Goal: Information Seeking & Learning: Learn about a topic

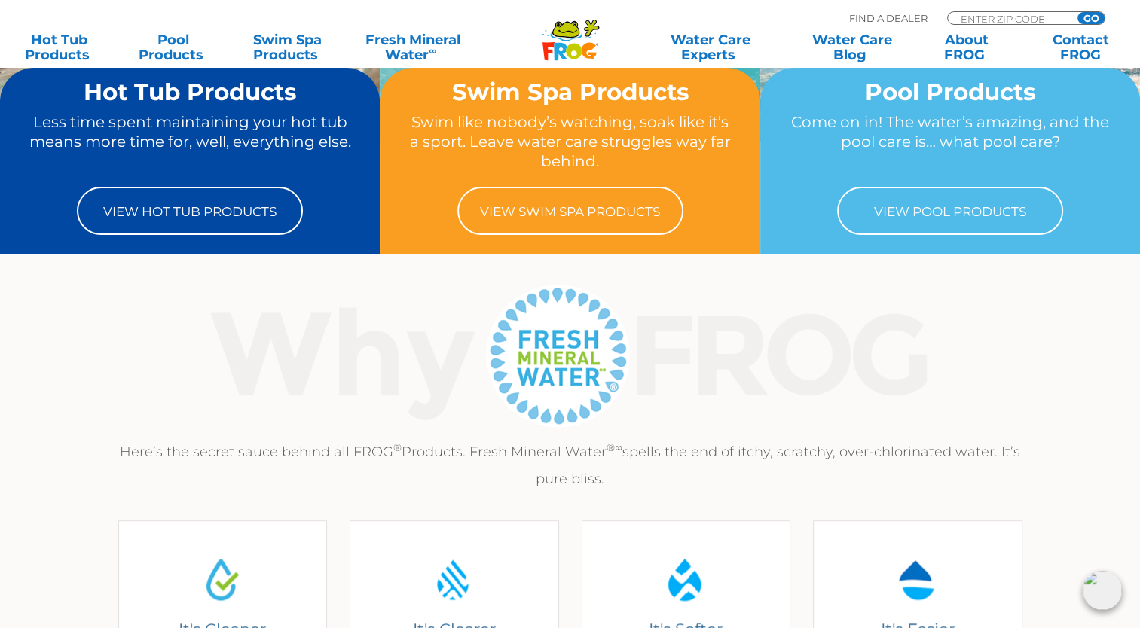
scroll to position [151, 0]
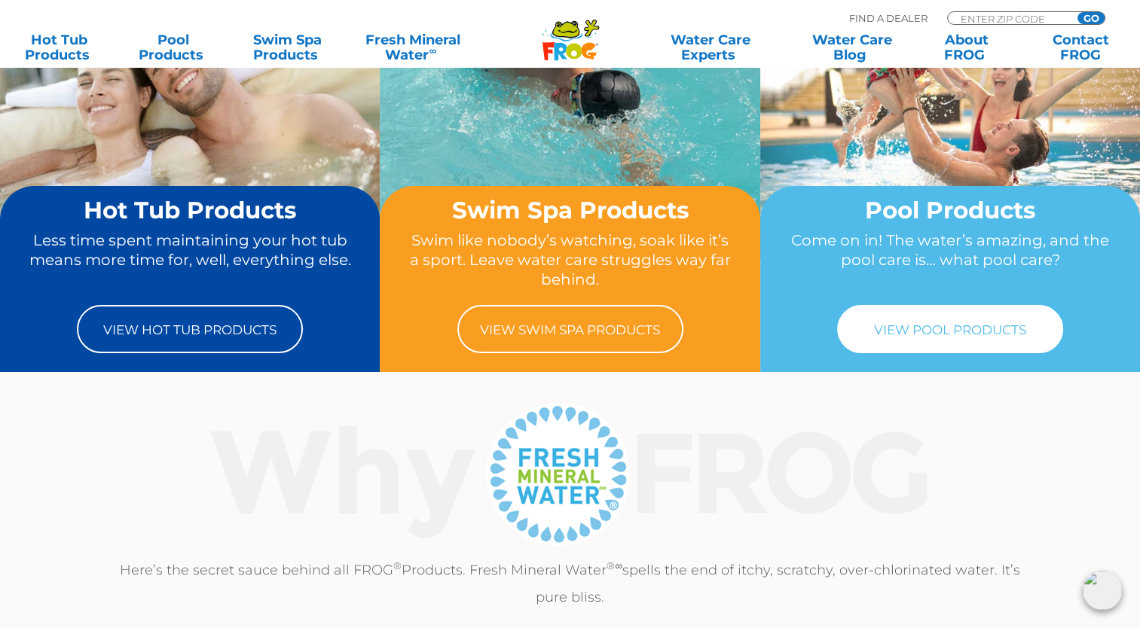
click at [959, 332] on link "View Pool Products" at bounding box center [950, 329] width 226 height 48
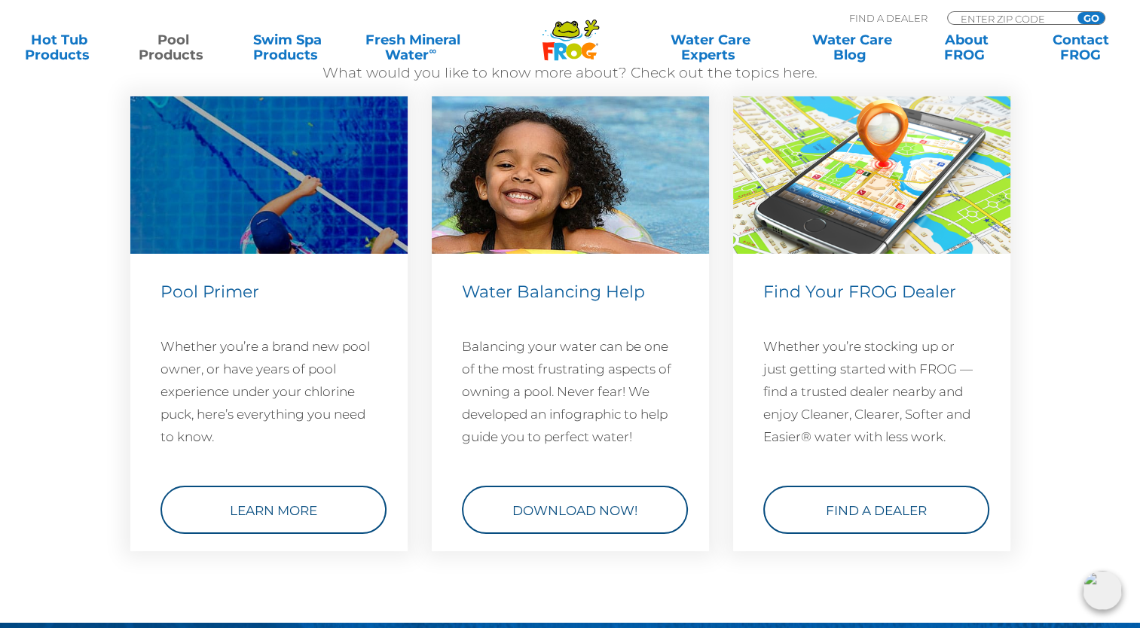
scroll to position [5576, 0]
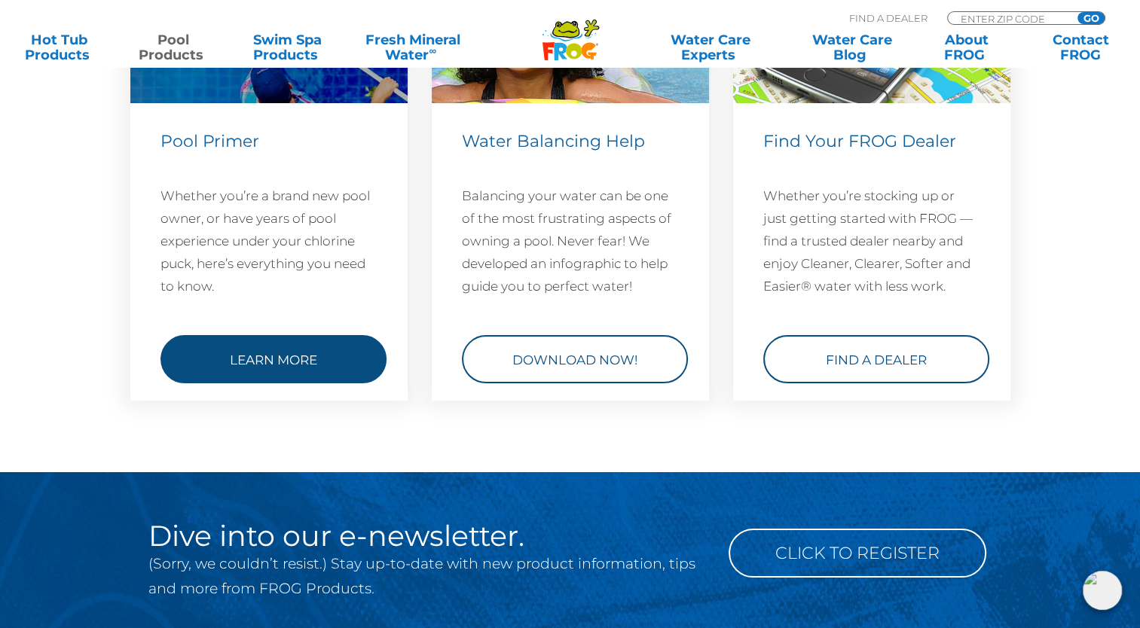
click at [301, 357] on link "Learn More" at bounding box center [274, 359] width 226 height 48
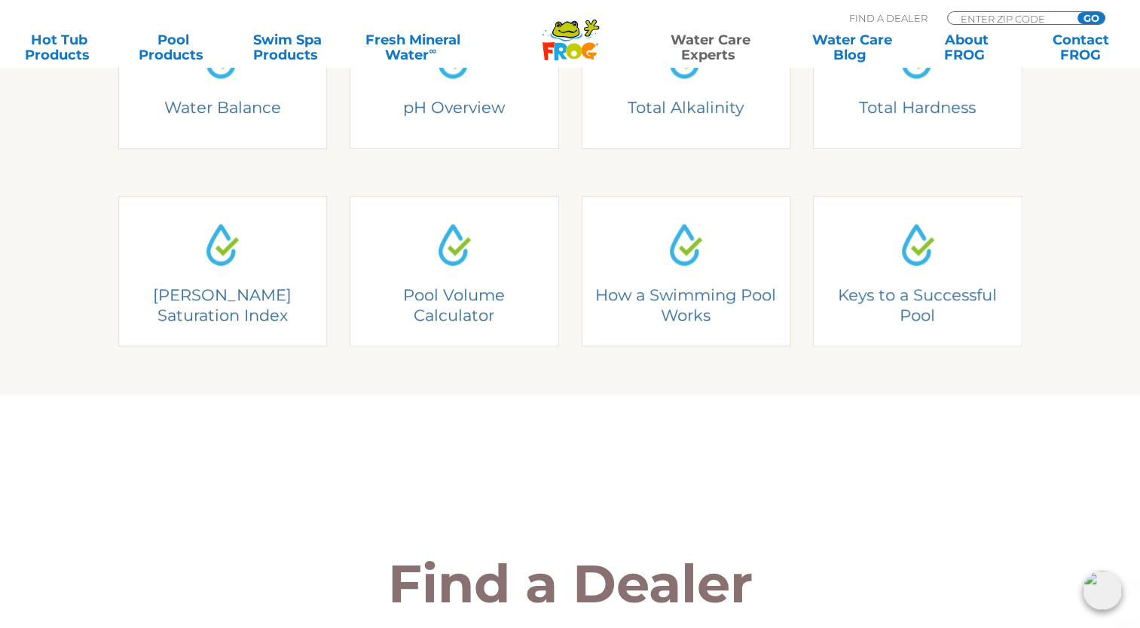
scroll to position [678, 0]
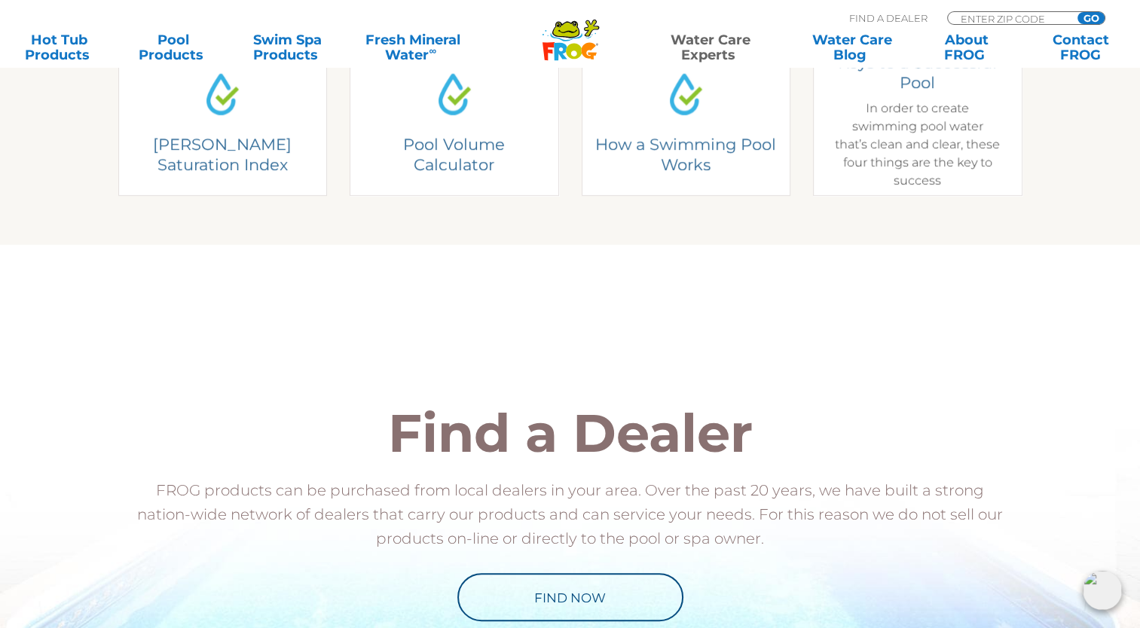
click at [928, 110] on div "Keys to a Successful Pool In order to create swimming pool water that’s clean a…" at bounding box center [918, 121] width 166 height 138
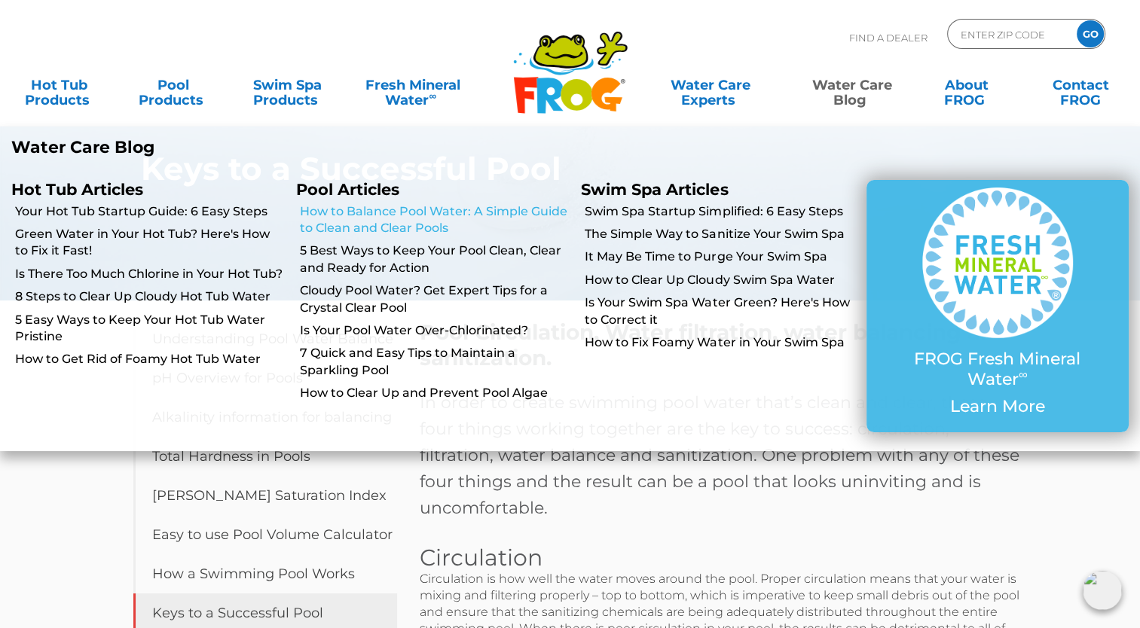
click at [399, 223] on link "How to Balance Pool Water: A Simple Guide to Clean and Clear Pools" at bounding box center [435, 220] width 270 height 34
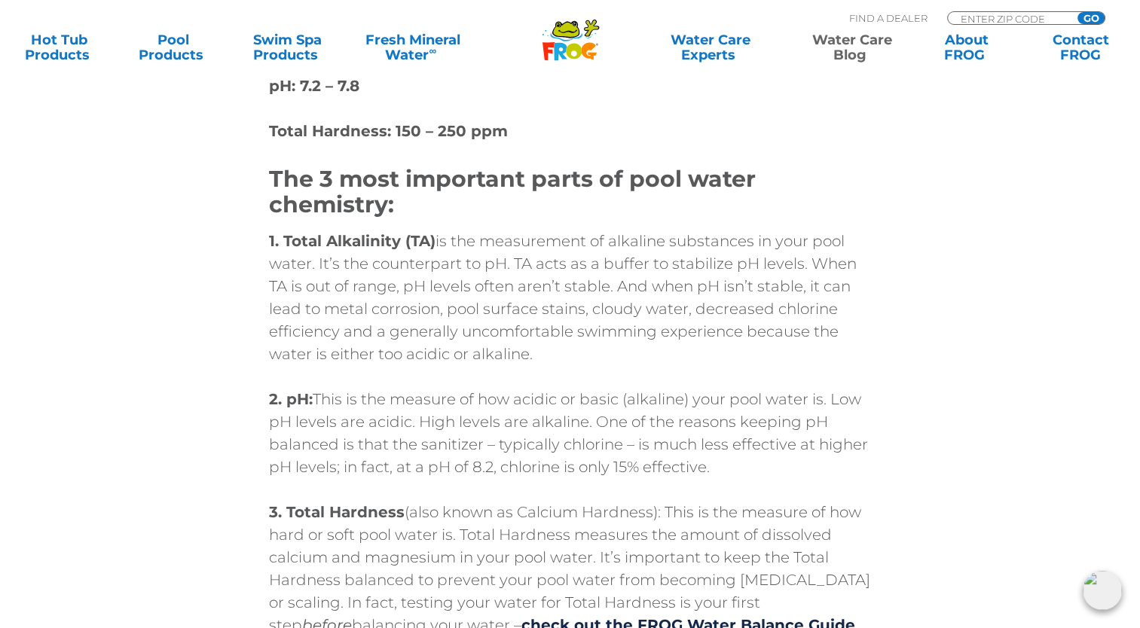
scroll to position [1432, 0]
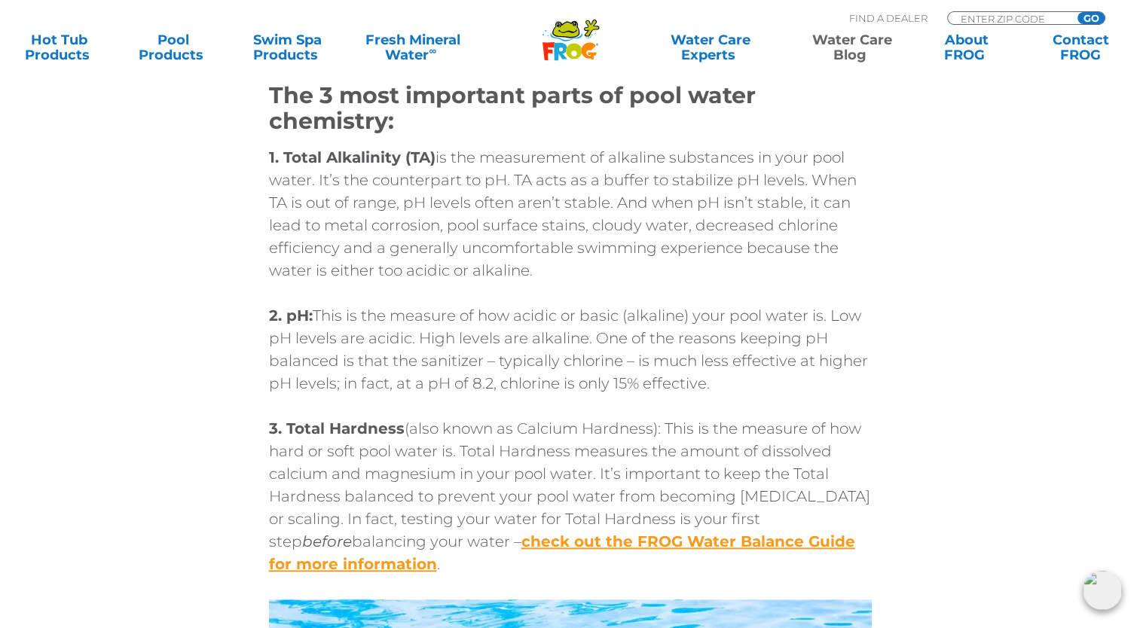
click at [650, 546] on link "check out the FROG Water Balance Guide for more information" at bounding box center [562, 553] width 586 height 41
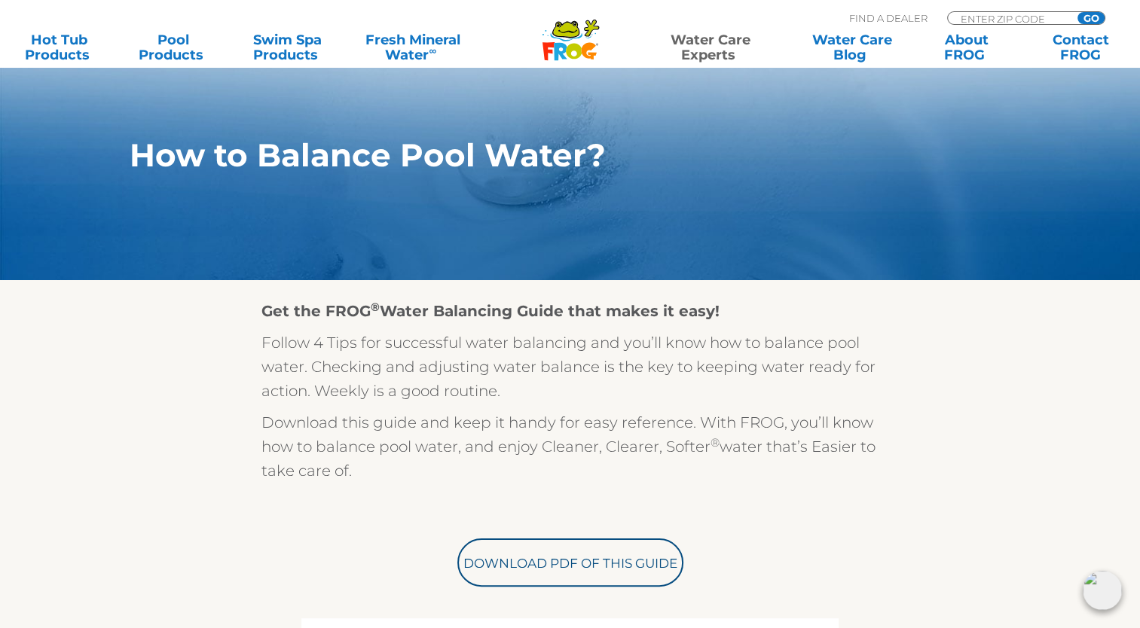
scroll to position [226, 0]
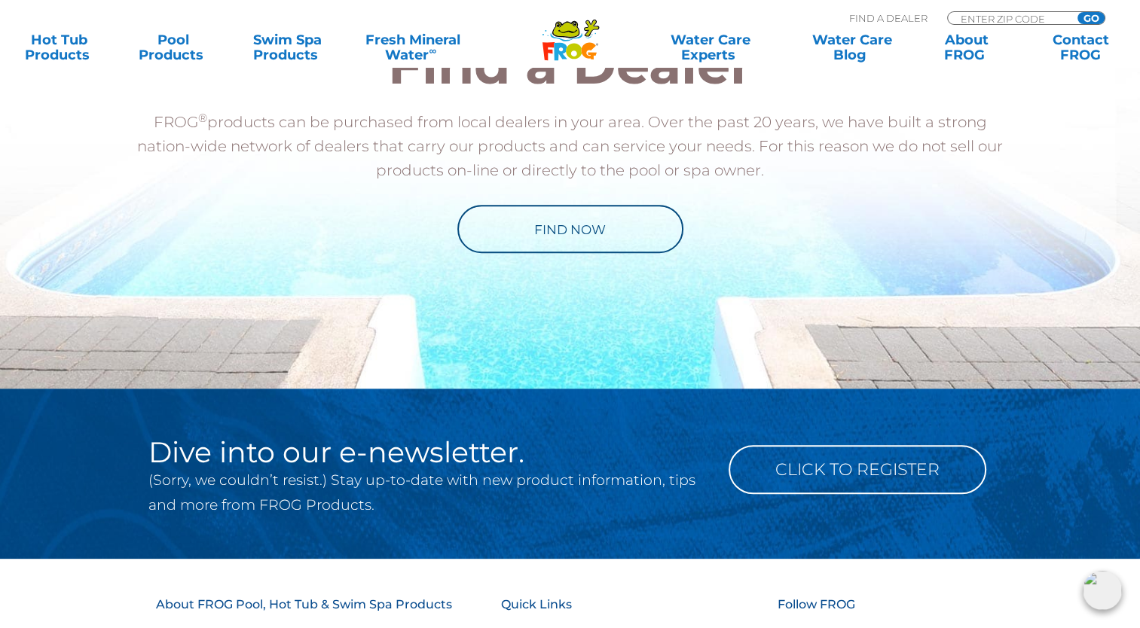
scroll to position [1206, 0]
